Goal: Find specific page/section: Find specific page/section

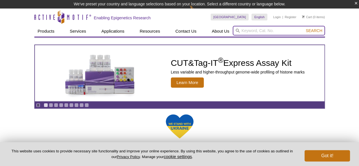
click at [271, 30] on input "search" at bounding box center [279, 31] width 92 height 10
paste input "81286"
type input "81286"
click at [304, 28] on button "Search" at bounding box center [314, 30] width 20 height 5
